Goal: Find specific page/section: Find specific page/section

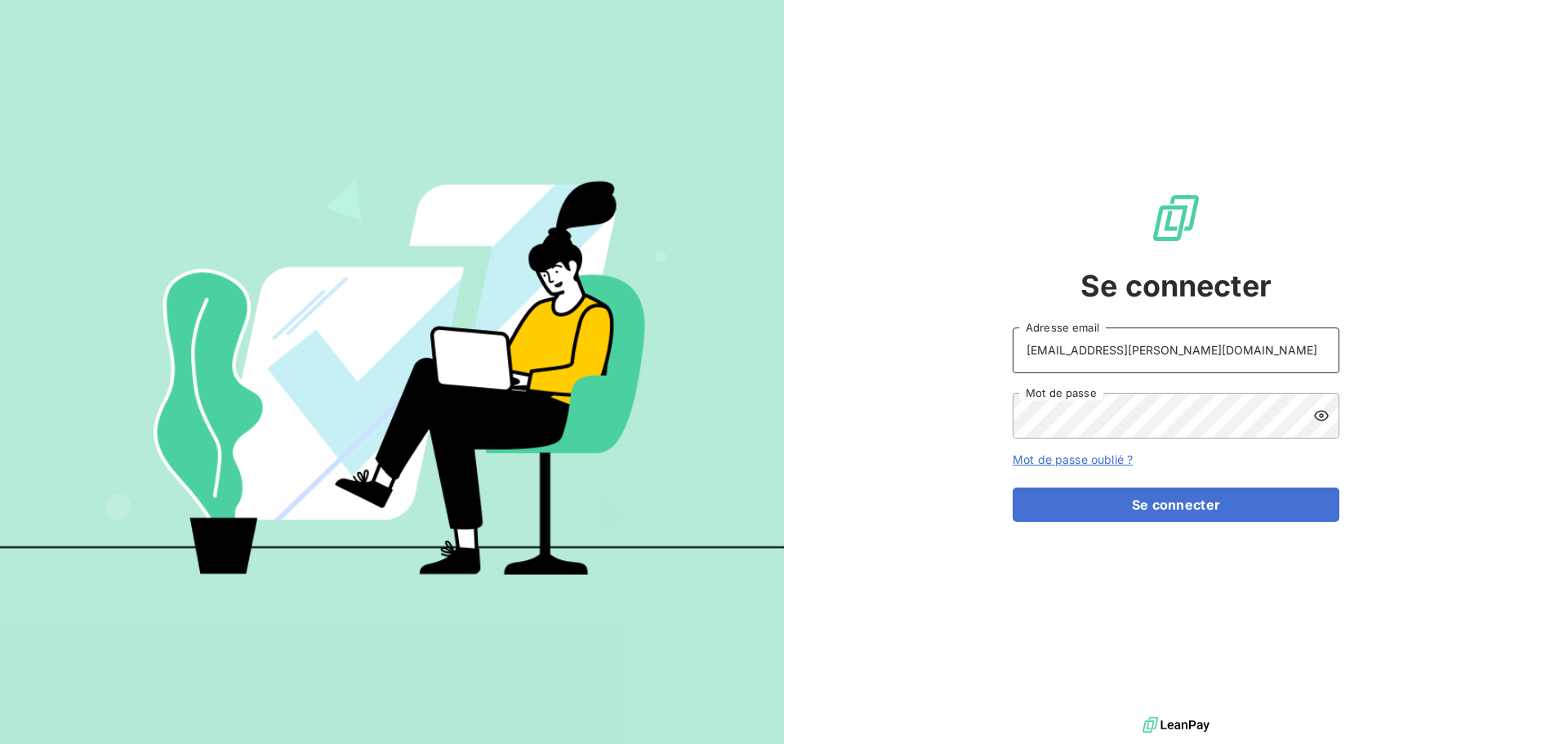
click at [1249, 345] on input "[EMAIL_ADDRESS][PERSON_NAME][DOMAIN_NAME]" at bounding box center [1176, 350] width 326 height 46
click at [1176, 353] on input "PEIGNE" at bounding box center [1176, 350] width 326 height 46
type input "[EMAIL_ADDRESS][PERSON_NAME][DOMAIN_NAME]"
click at [1192, 501] on button "Se connecter" at bounding box center [1176, 504] width 326 height 34
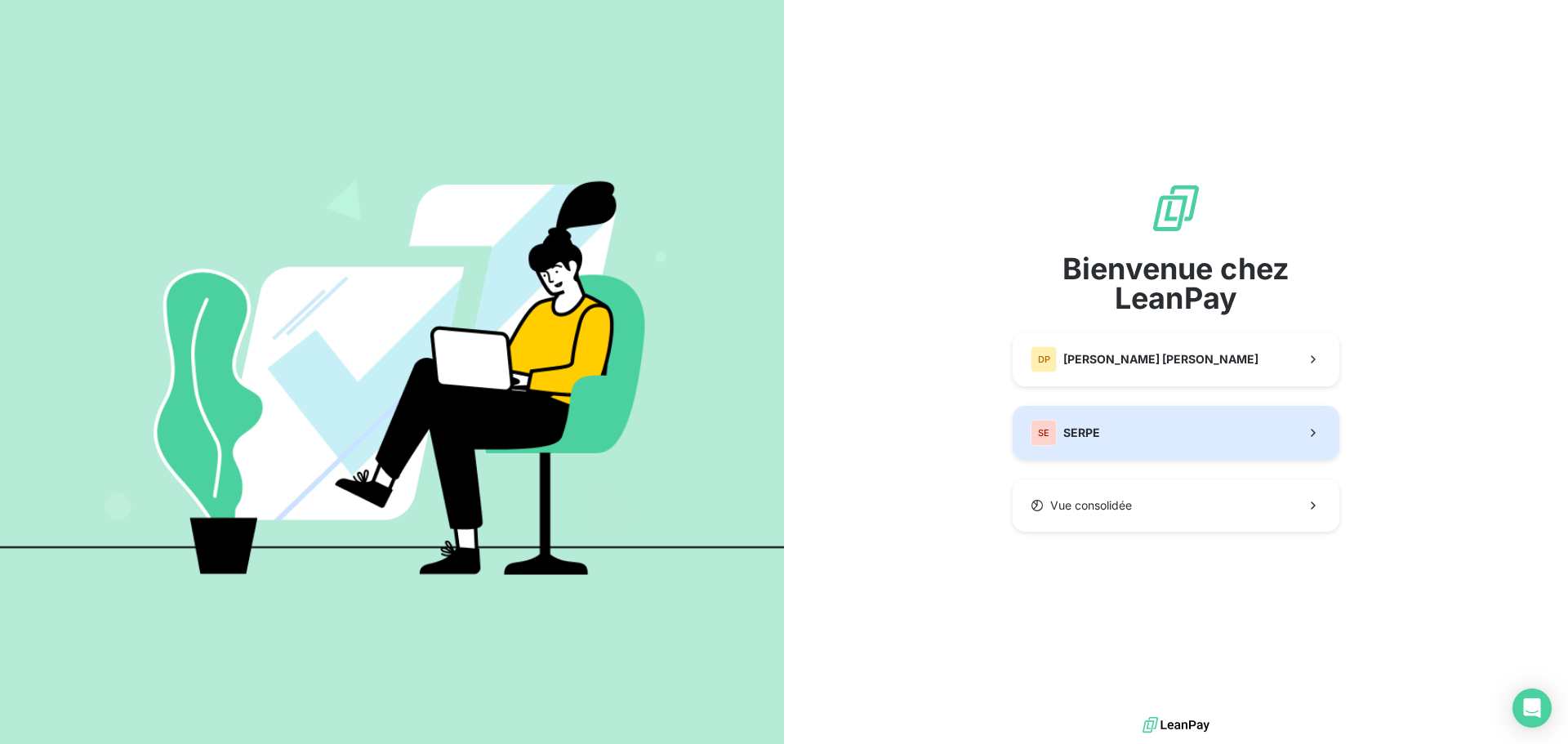
click at [1206, 450] on button "SE SERPE" at bounding box center [1176, 433] width 326 height 54
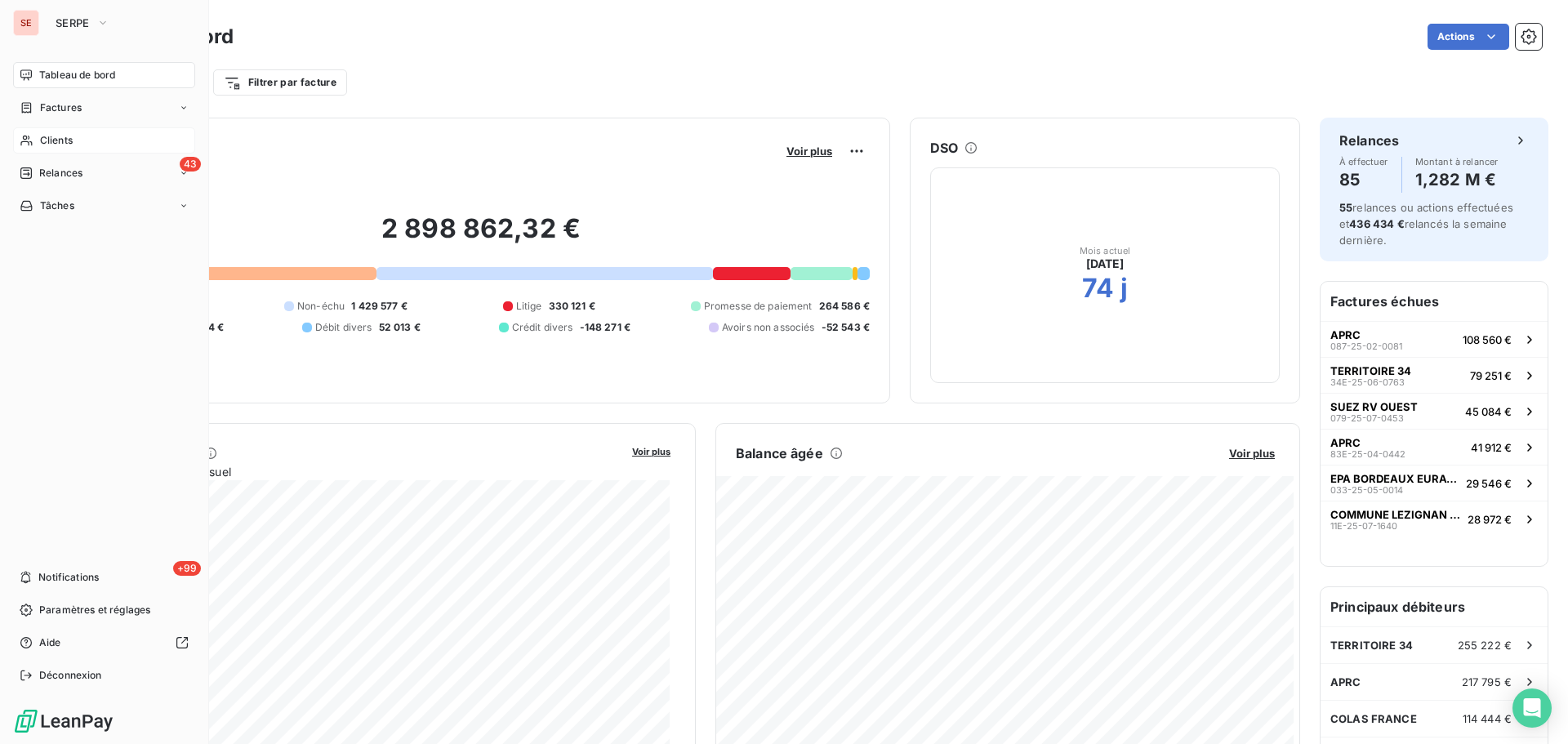
click at [48, 138] on span "Clients" at bounding box center [56, 140] width 33 height 15
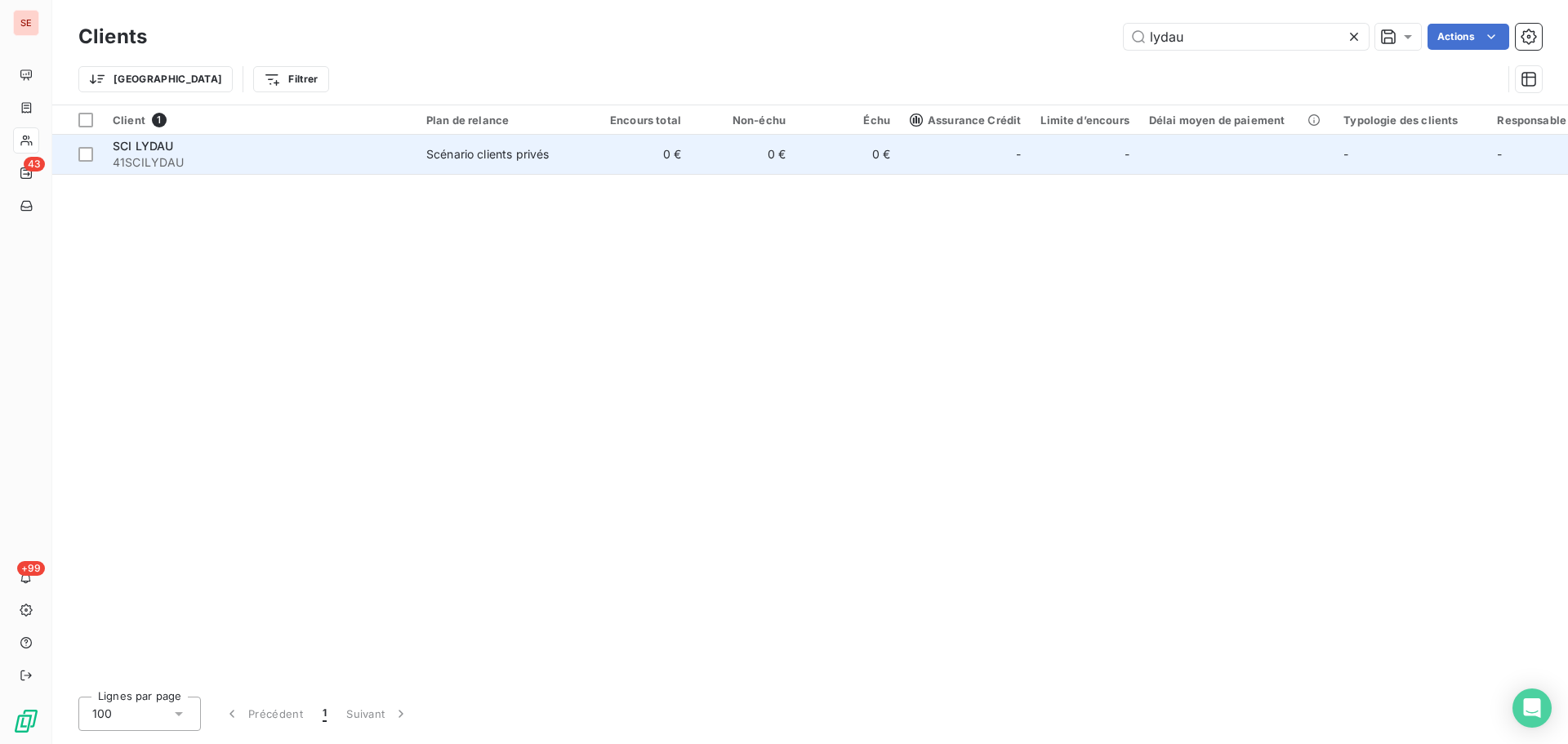
type input "lydau"
click at [586, 162] on td "0 €" at bounding box center [638, 153] width 104 height 39
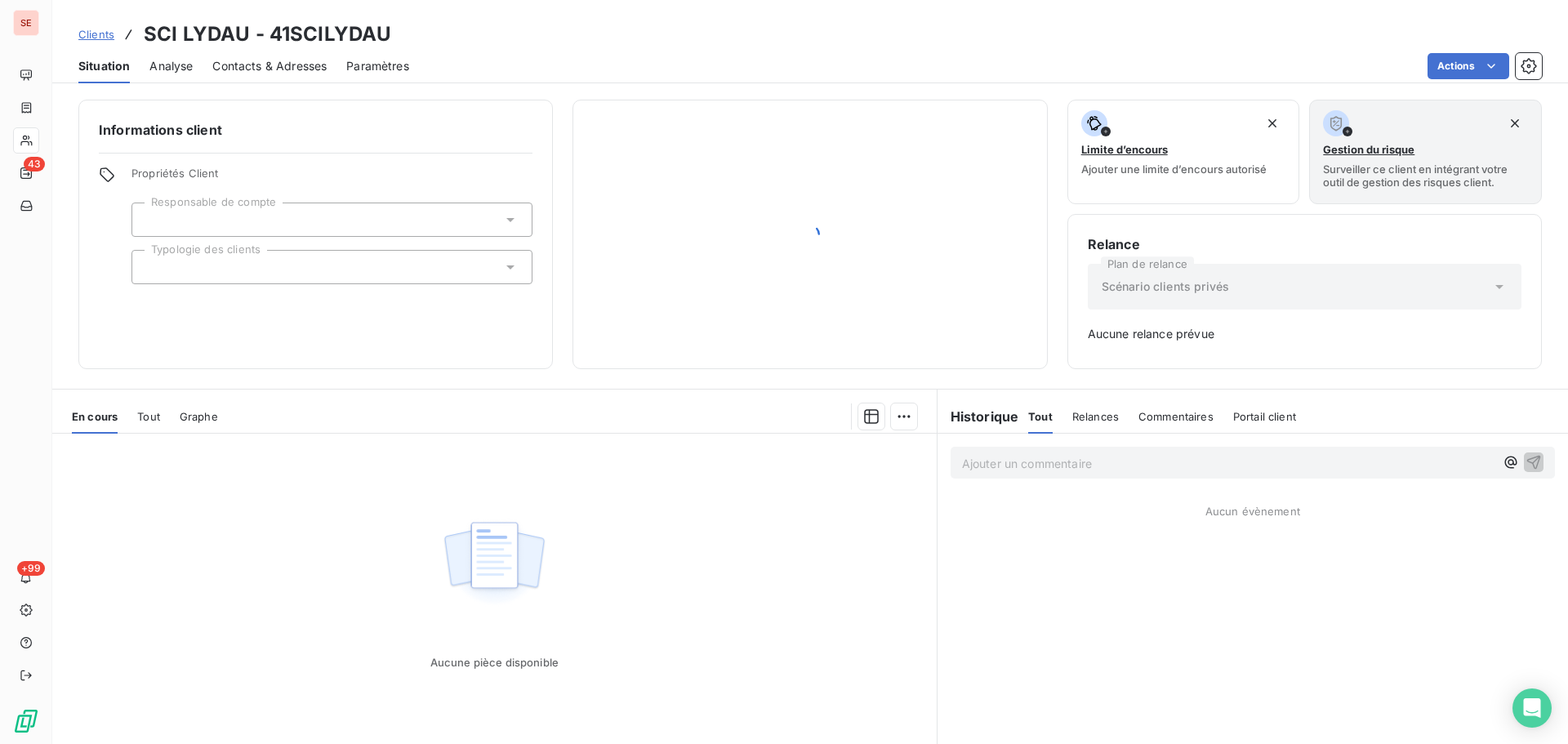
click at [670, 516] on div "Aucune pièce disponible" at bounding box center [494, 591] width 884 height 314
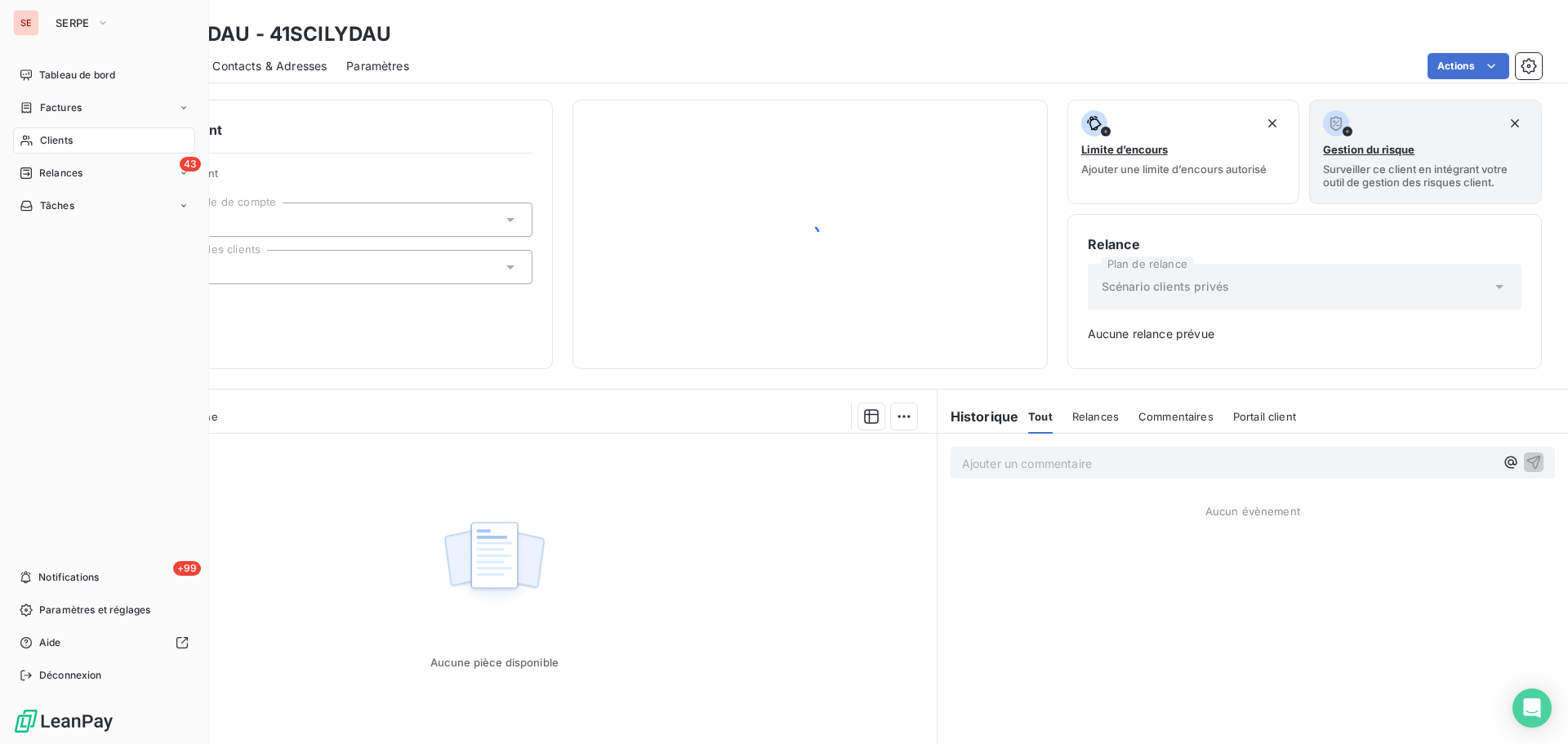
click at [34, 138] on div "Clients" at bounding box center [103, 140] width 182 height 26
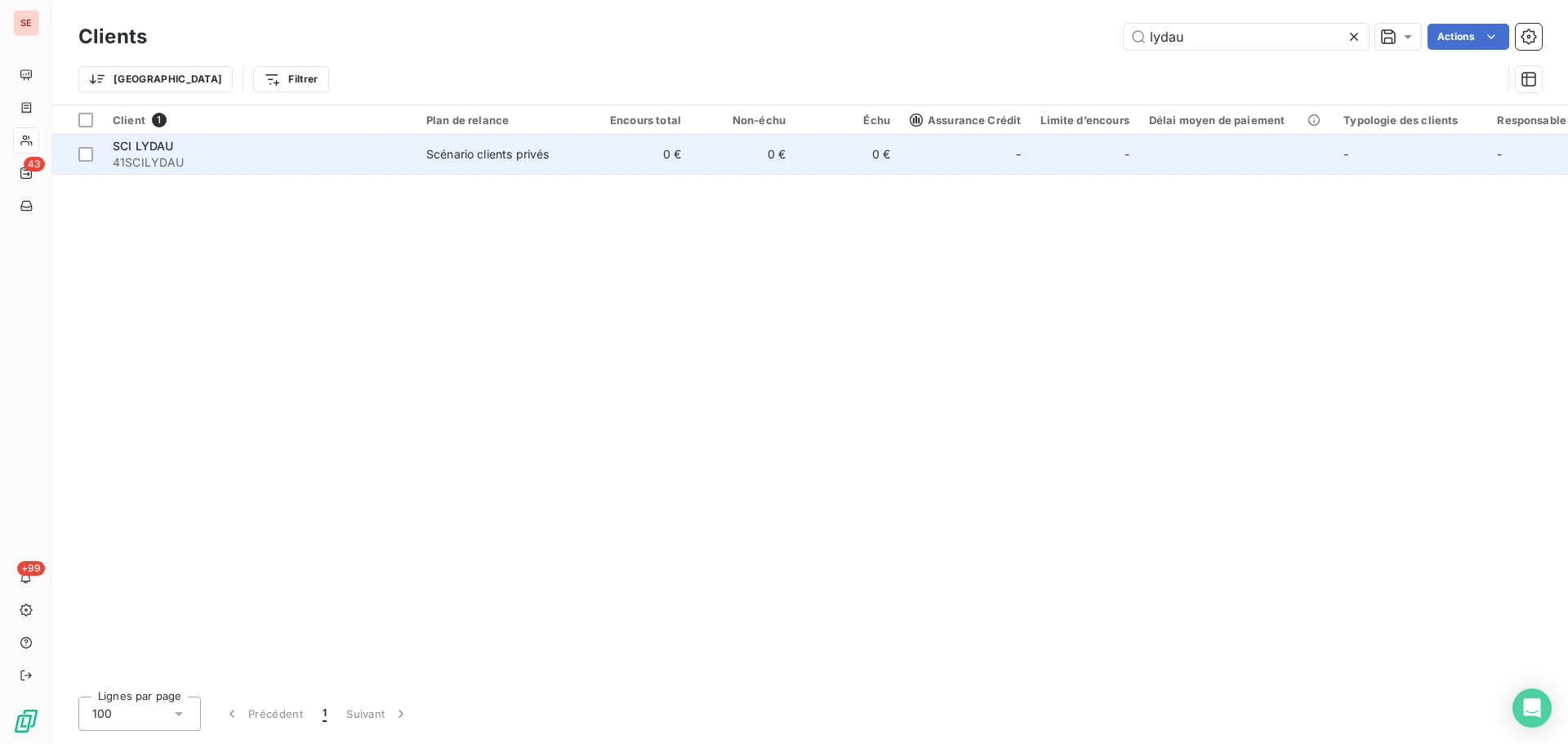
click at [891, 162] on td "0 €" at bounding box center [848, 153] width 104 height 39
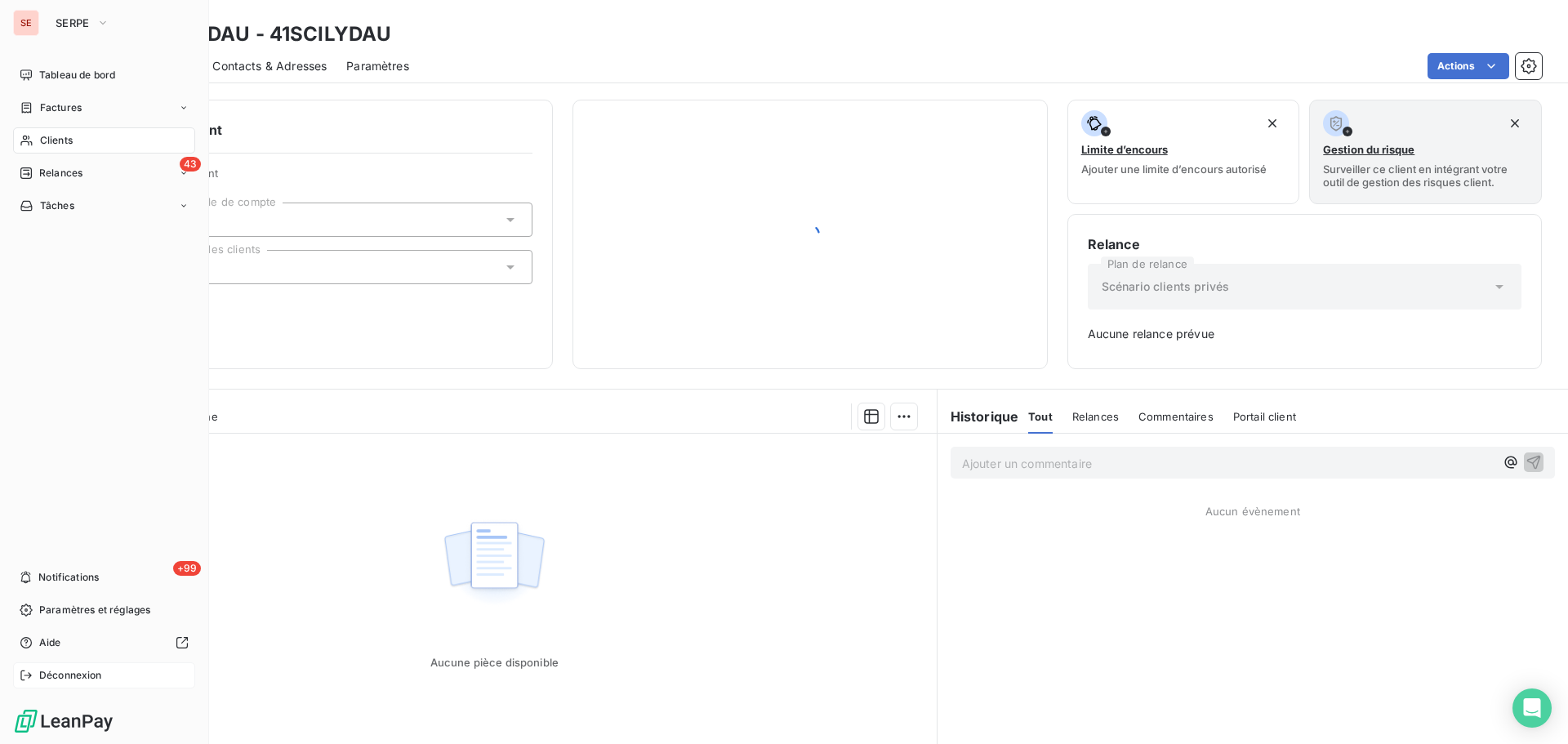
click at [65, 663] on div "Déconnexion" at bounding box center [103, 675] width 182 height 26
